Goal: Information Seeking & Learning: Learn about a topic

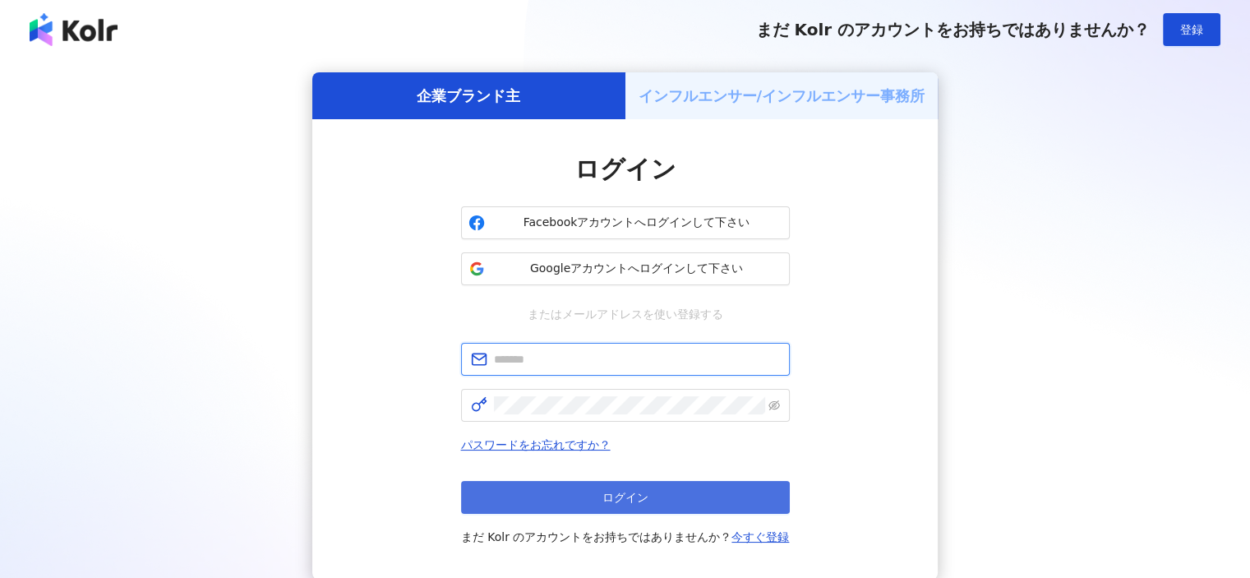
type input "**********"
click at [644, 499] on span "ログイン" at bounding box center [625, 497] width 46 height 13
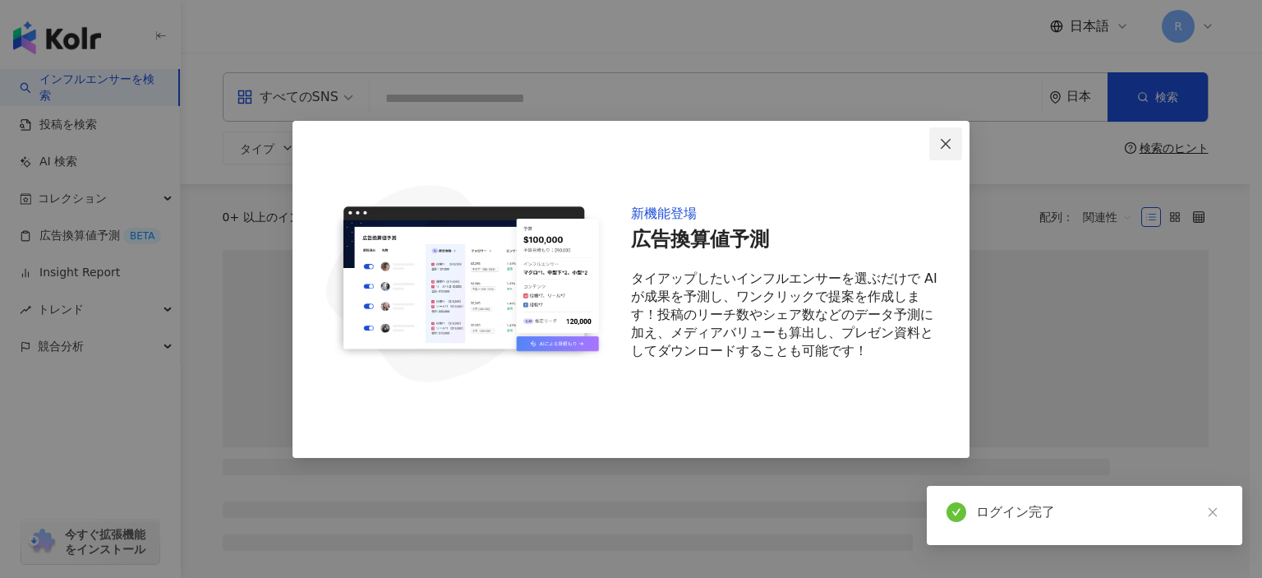
click at [940, 136] on button "Close" at bounding box center [946, 143] width 33 height 33
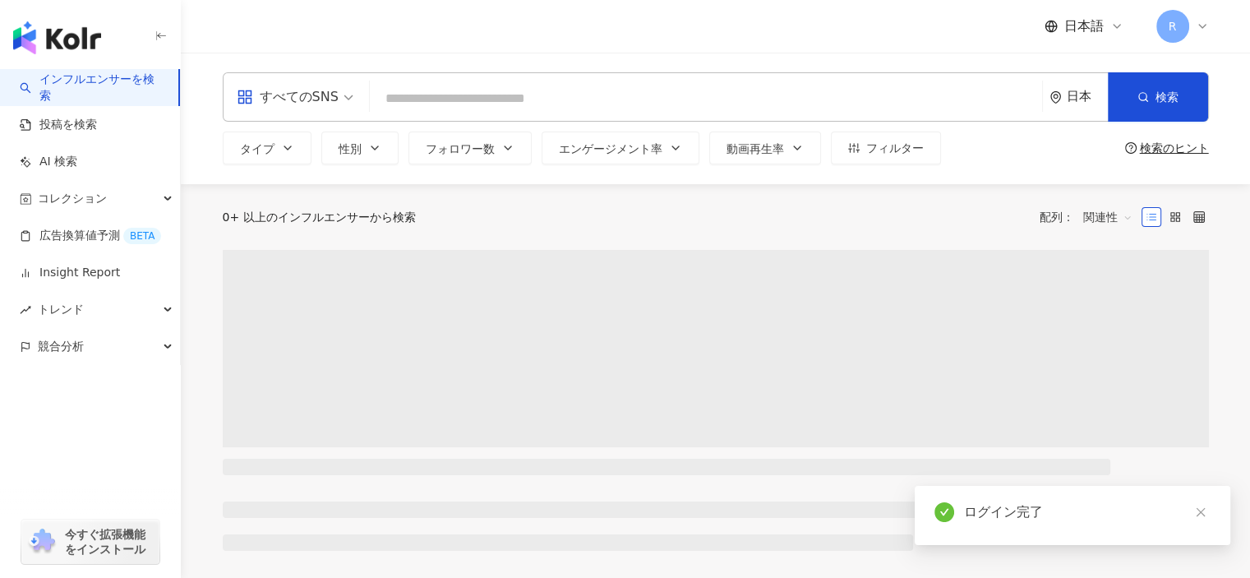
click at [887, 102] on input "search" at bounding box center [705, 98] width 659 height 31
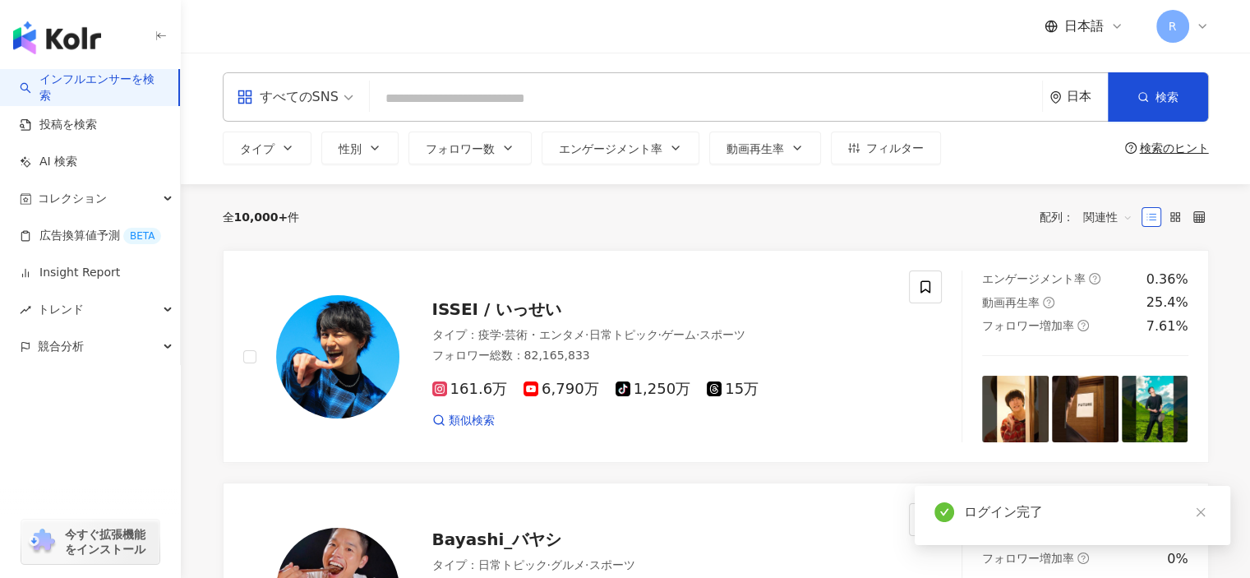
click at [887, 102] on input "search" at bounding box center [705, 98] width 659 height 31
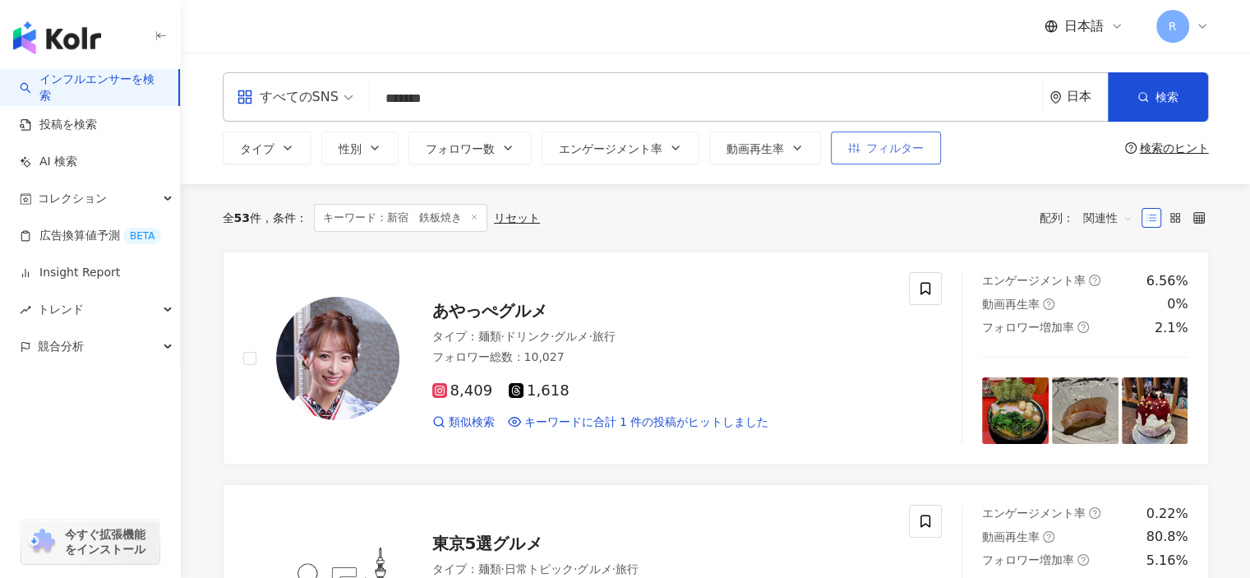
type input "*******"
click at [912, 153] on span "フィルター" at bounding box center [895, 147] width 58 height 13
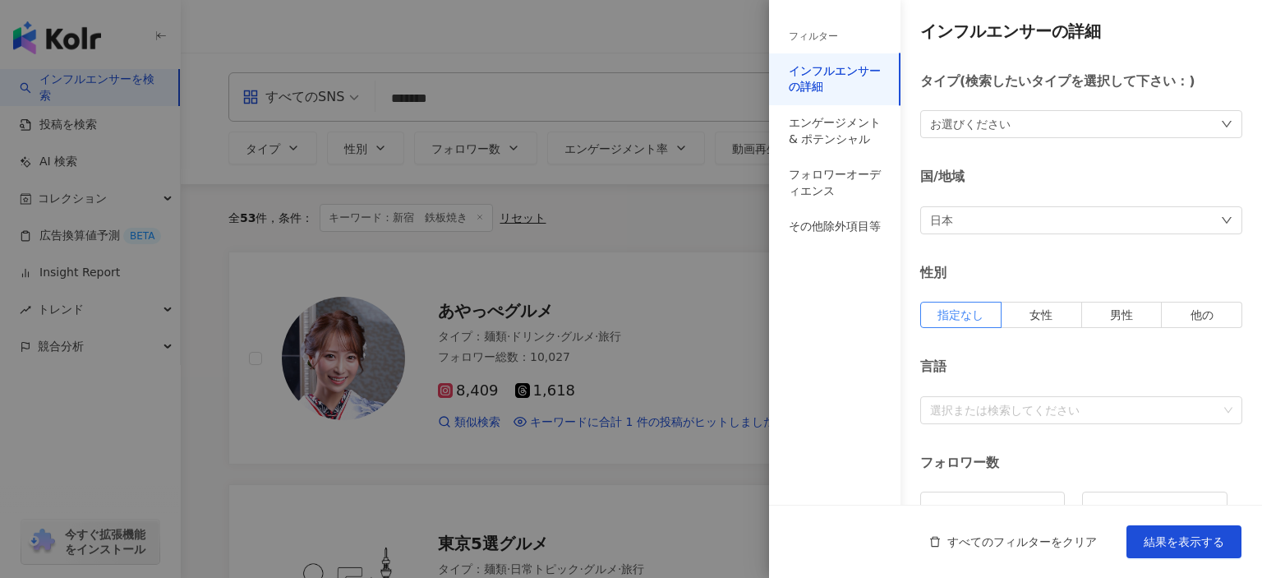
click at [730, 212] on div at bounding box center [631, 289] width 1262 height 578
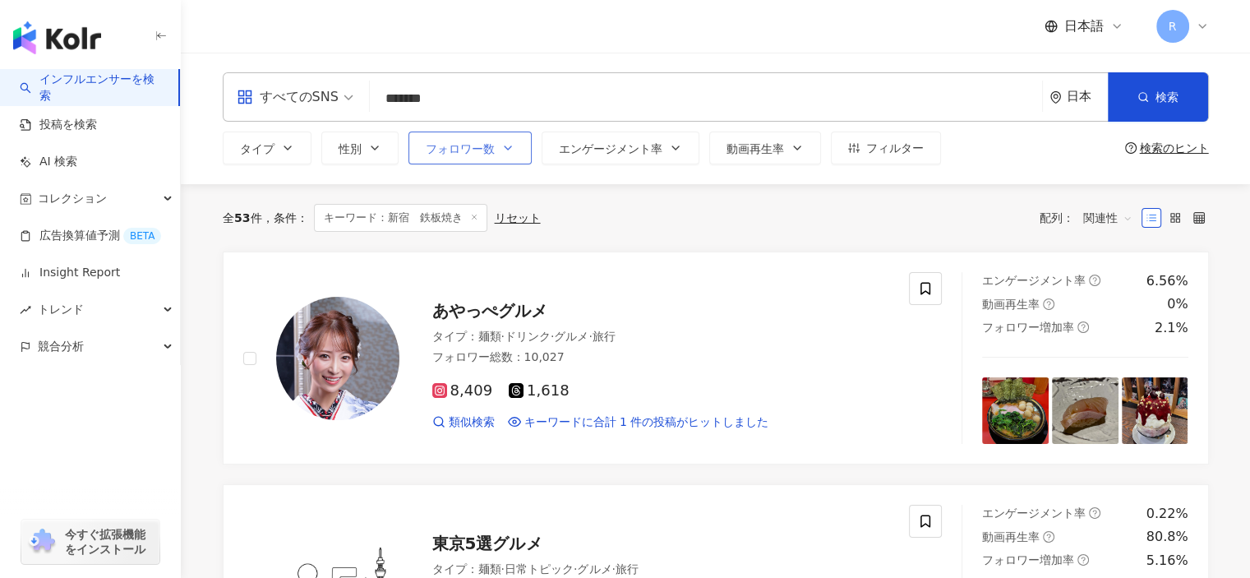
click at [481, 145] on span "フォロワー数" at bounding box center [460, 148] width 69 height 13
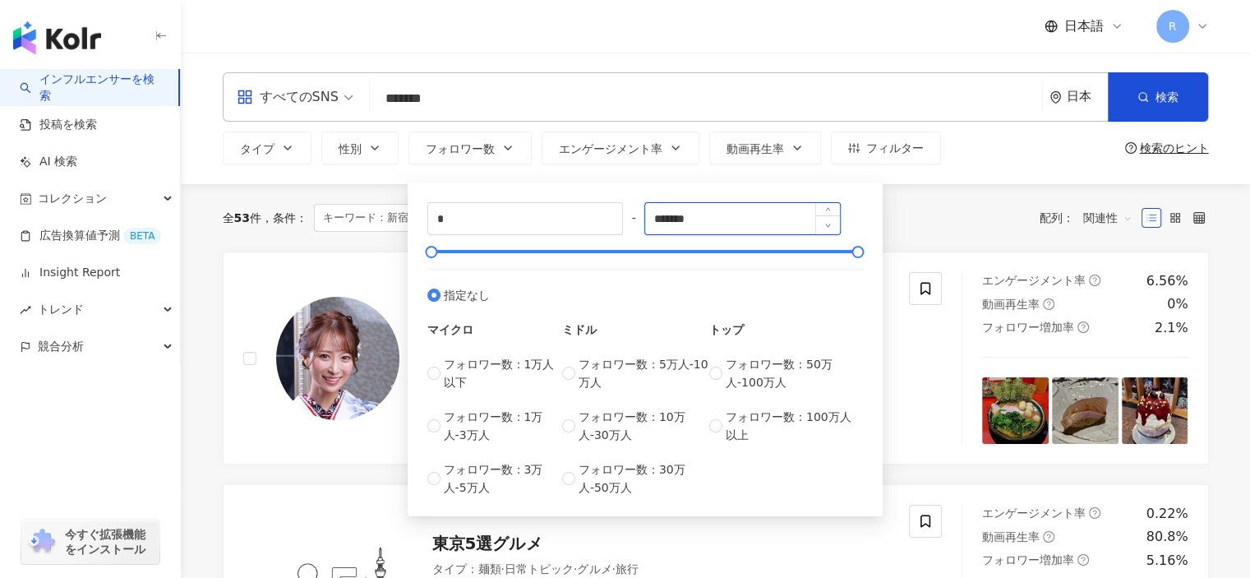
drag, startPoint x: 782, startPoint y: 233, endPoint x: 837, endPoint y: 225, distance: 54.7
click at [837, 225] on div "*******" at bounding box center [742, 218] width 196 height 33
click at [947, 210] on div "全 53 件 条件 ： キーワード：新宿　鉄板焼き リセット 配列： 関連性" at bounding box center [716, 218] width 986 height 28
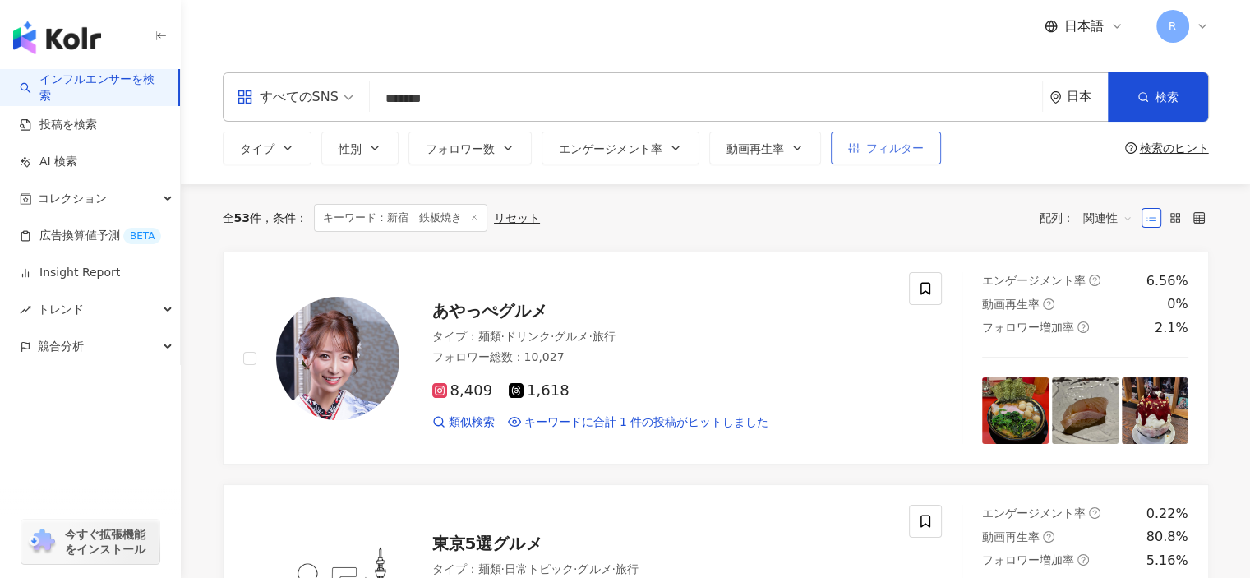
click at [902, 145] on span "フィルター" at bounding box center [895, 147] width 58 height 13
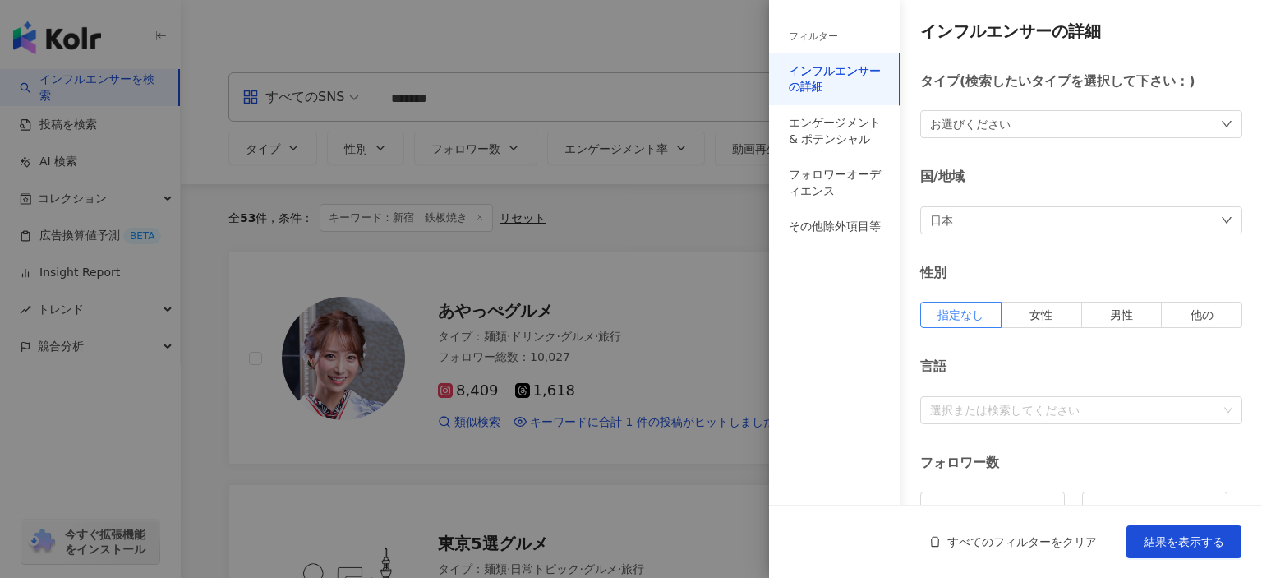
click at [720, 224] on div at bounding box center [631, 289] width 1262 height 578
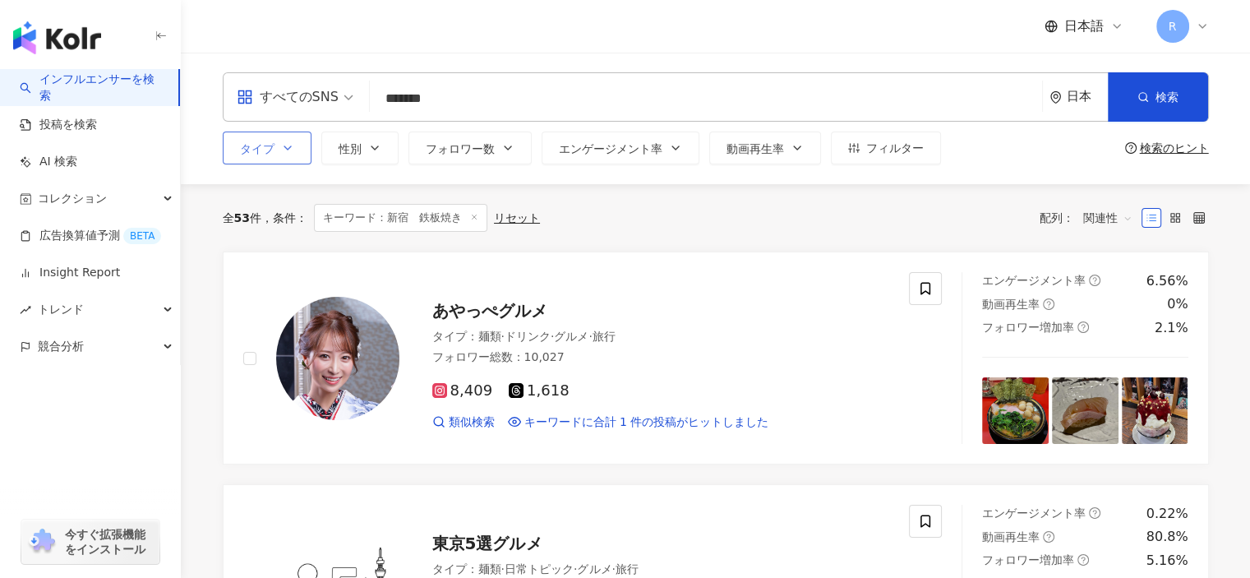
click at [296, 147] on button "タイプ" at bounding box center [267, 148] width 89 height 33
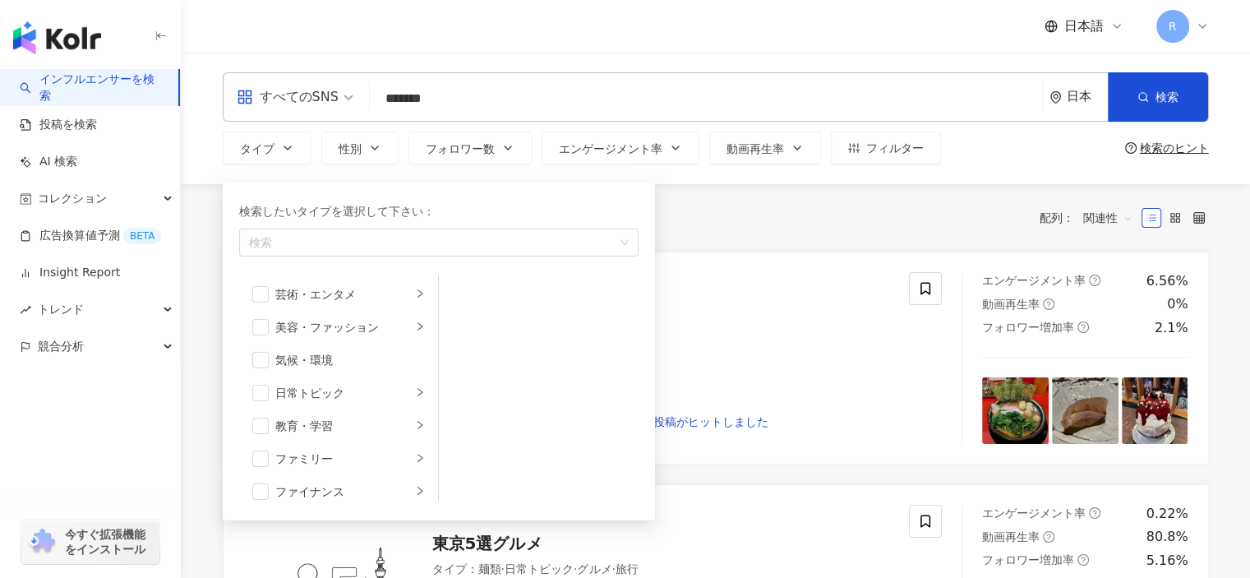
click at [738, 209] on div "全 53 件 条件 ： キーワード：新宿　鉄板焼き リセット 配列： 関連性" at bounding box center [716, 218] width 986 height 28
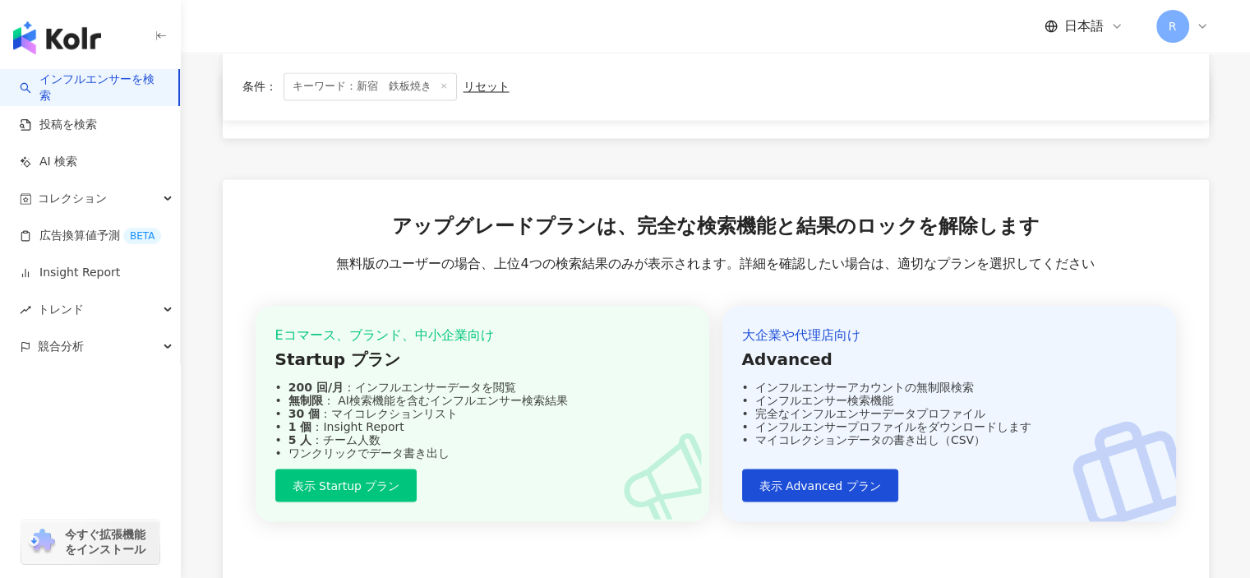
scroll to position [3170, 0]
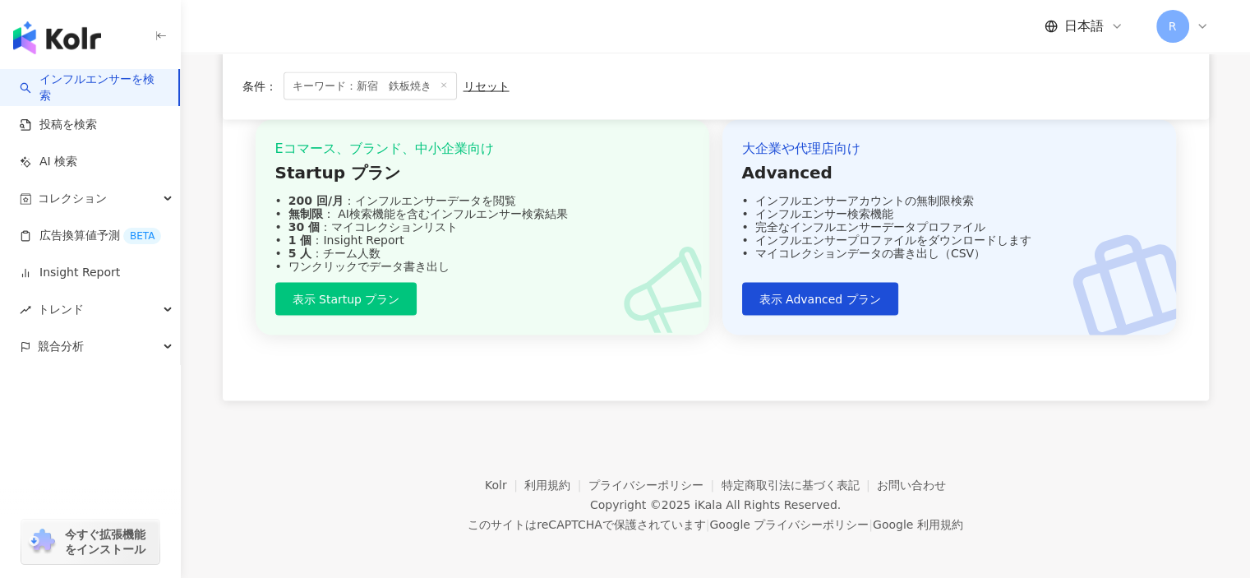
click at [53, 36] on img "button" at bounding box center [57, 37] width 88 height 33
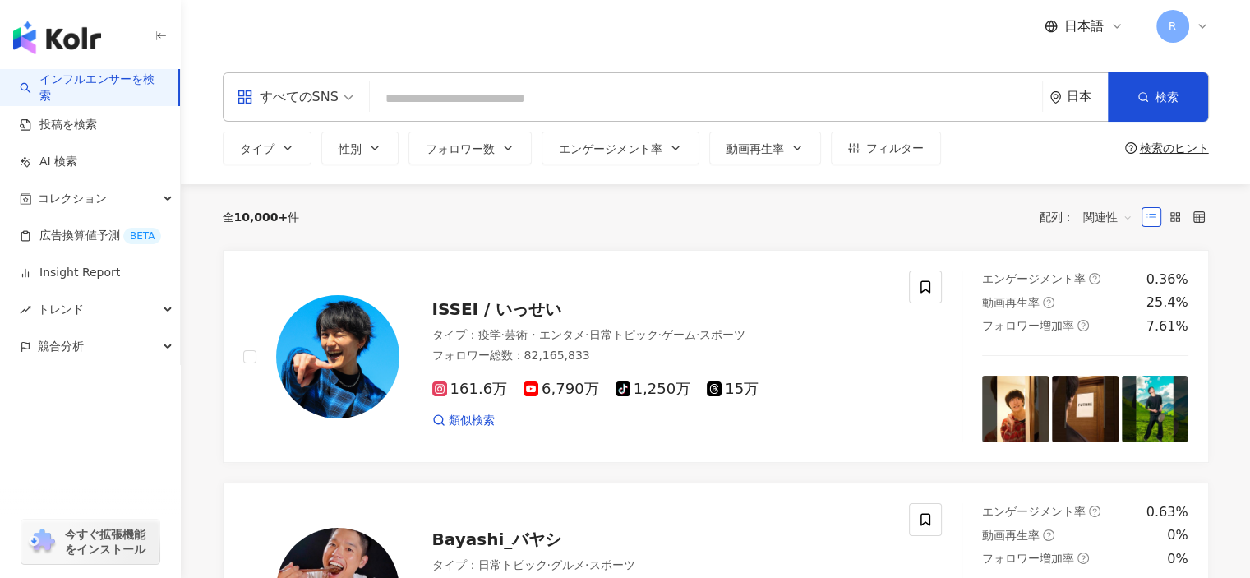
click at [747, 85] on input "search" at bounding box center [705, 98] width 659 height 31
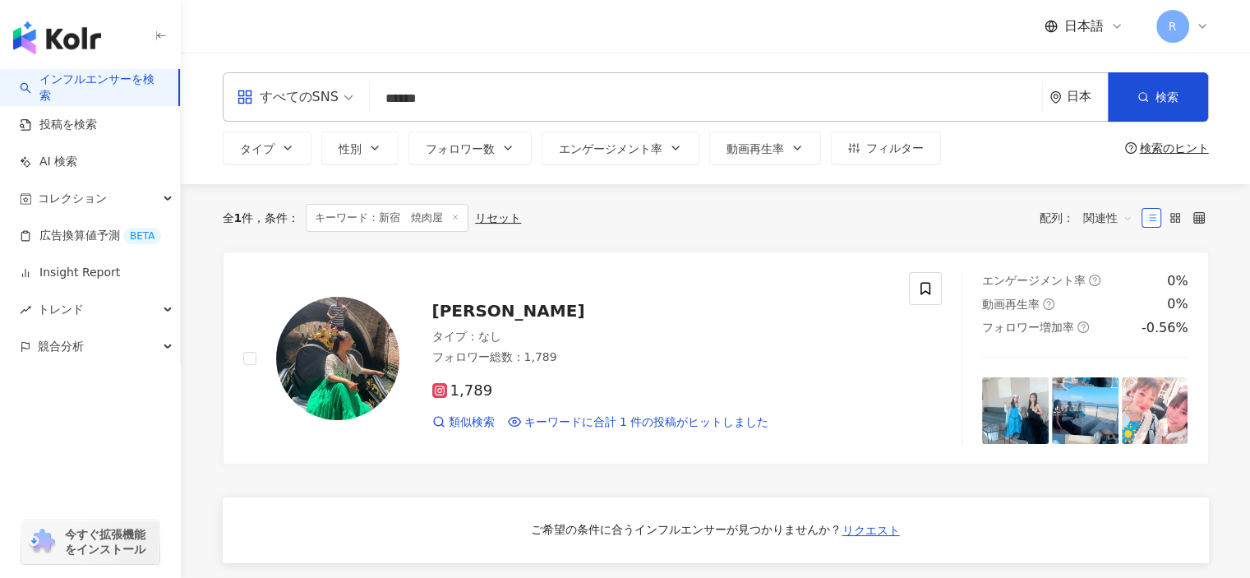
type input "******"
click at [57, 36] on img "button" at bounding box center [57, 37] width 88 height 33
